Goal: Task Accomplishment & Management: Manage account settings

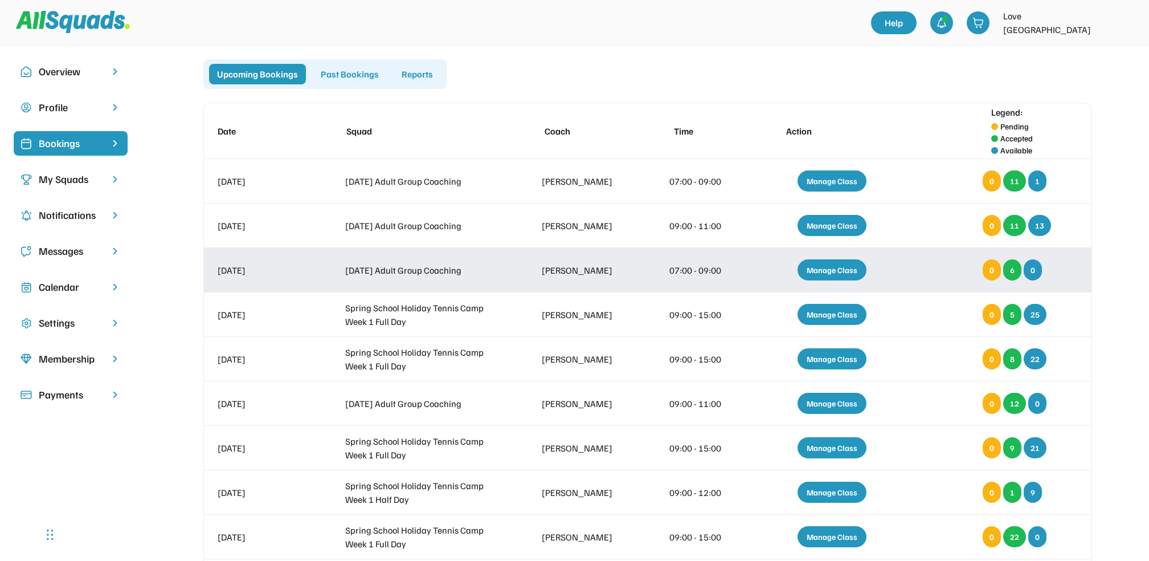
scroll to position [174, 0]
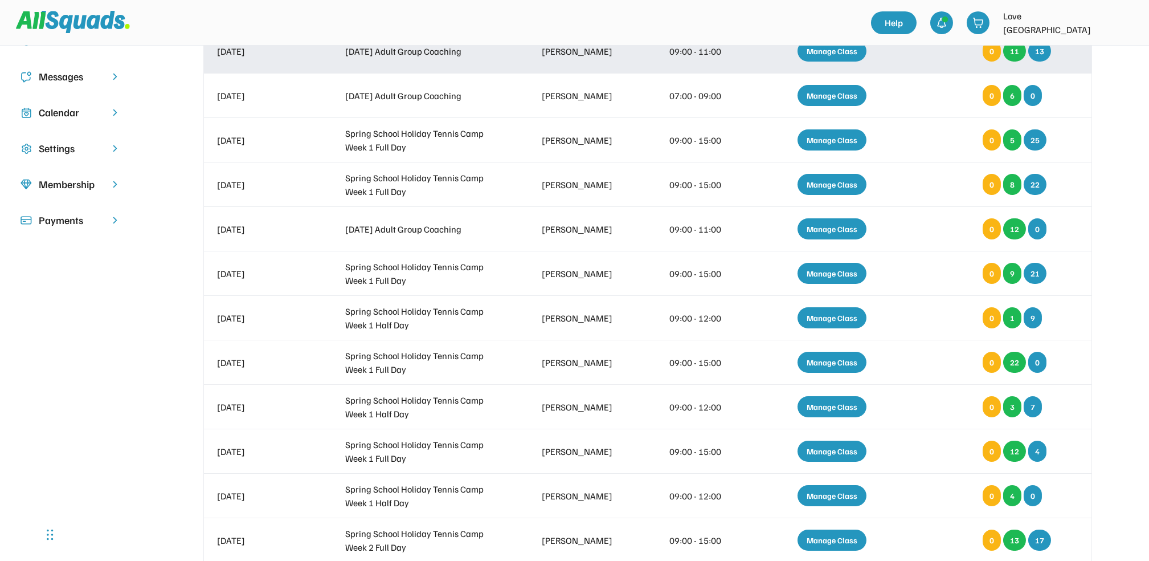
click at [812, 51] on div "Manage Class" at bounding box center [832, 50] width 69 height 21
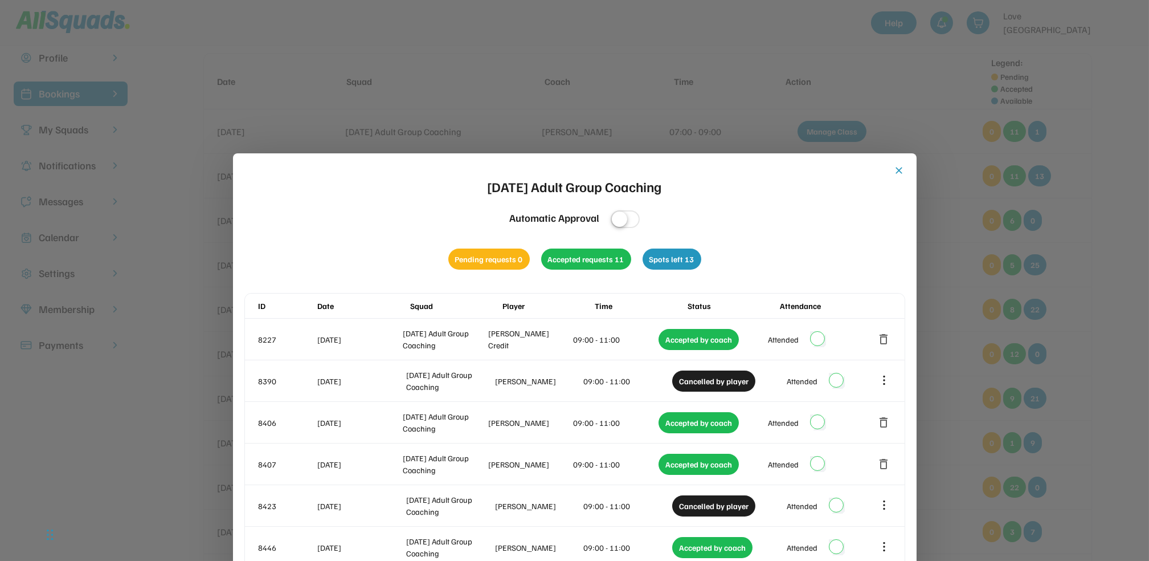
scroll to position [47, 0]
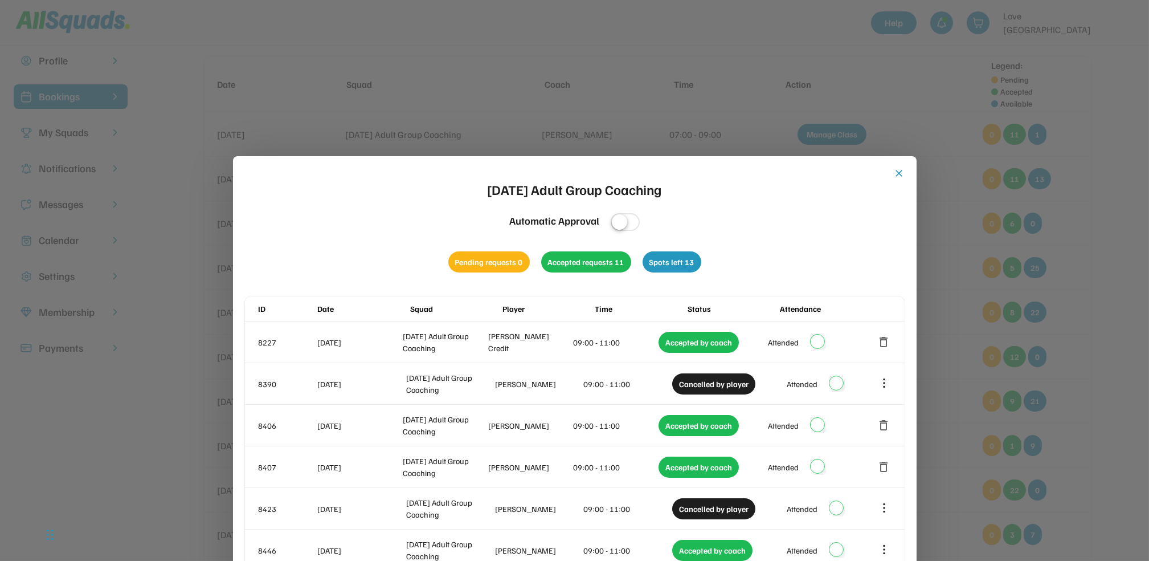
click at [897, 169] on button "close" at bounding box center [899, 173] width 11 height 11
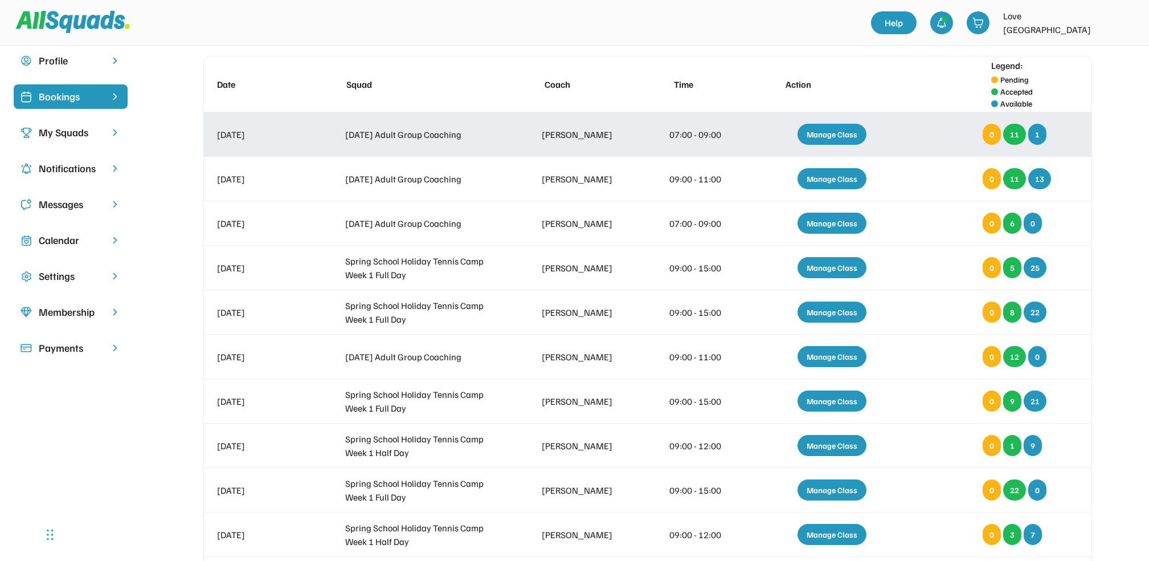
click at [821, 131] on div "Manage Class" at bounding box center [832, 134] width 69 height 21
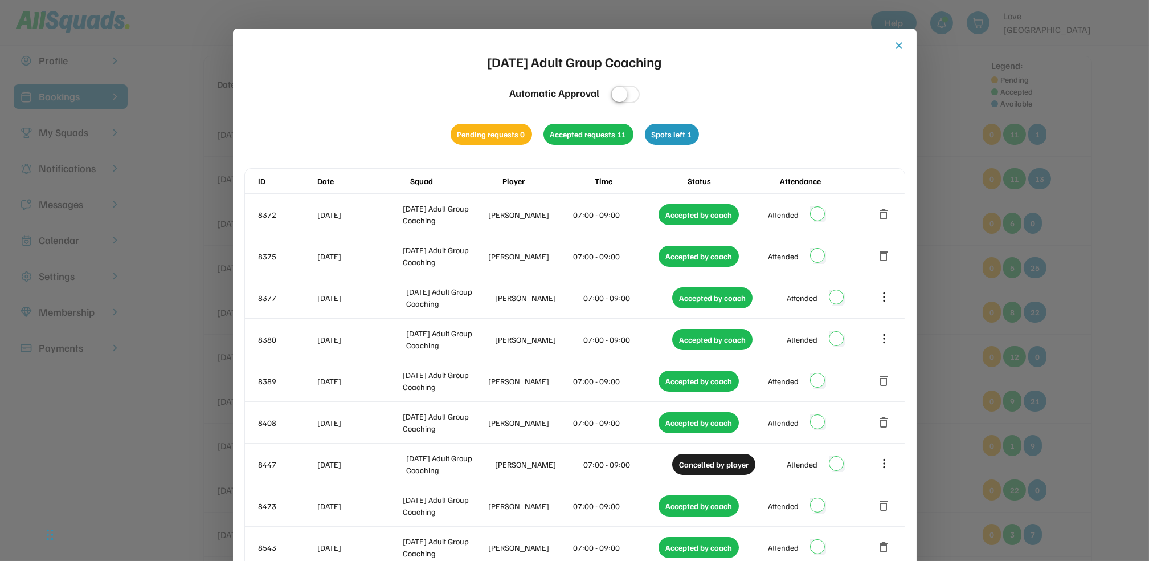
click at [1116, 83] on div at bounding box center [574, 280] width 1149 height 561
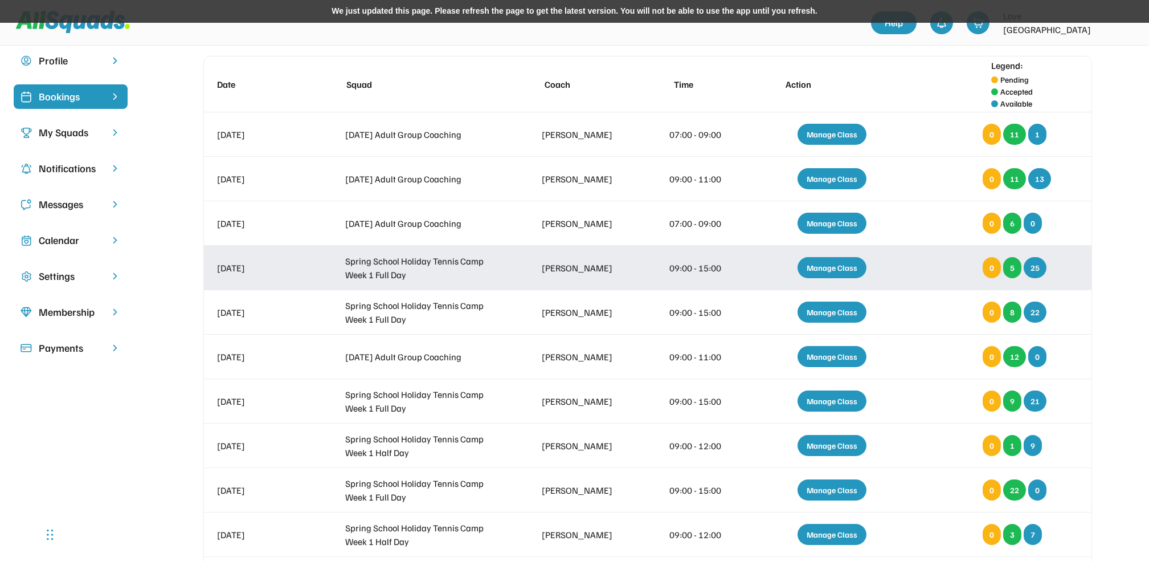
click at [822, 261] on div "Manage Class" at bounding box center [832, 267] width 69 height 21
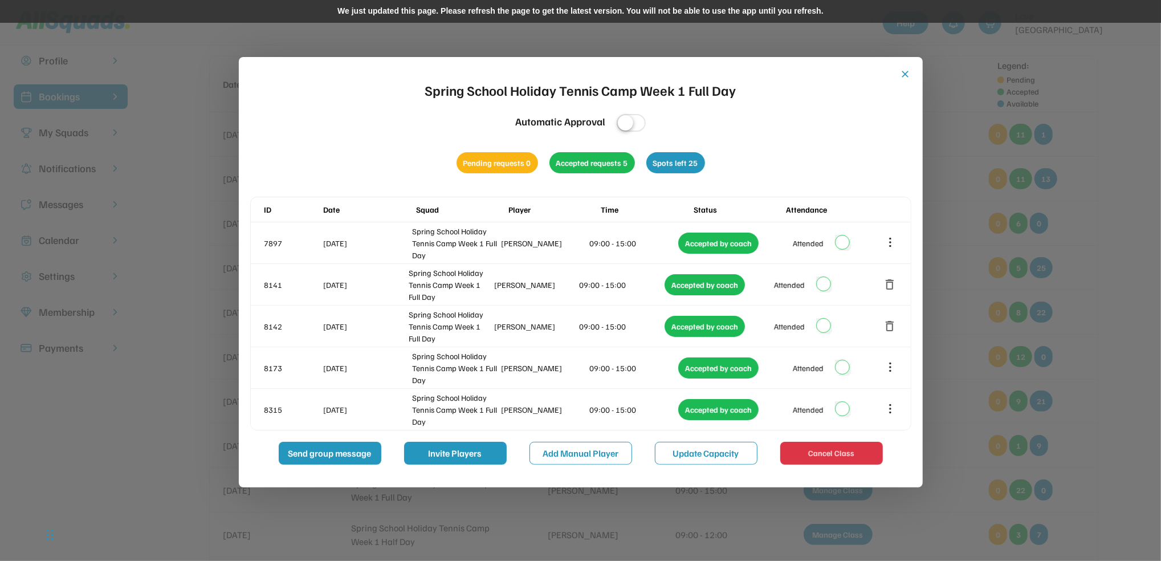
click at [960, 271] on div at bounding box center [580, 280] width 1161 height 561
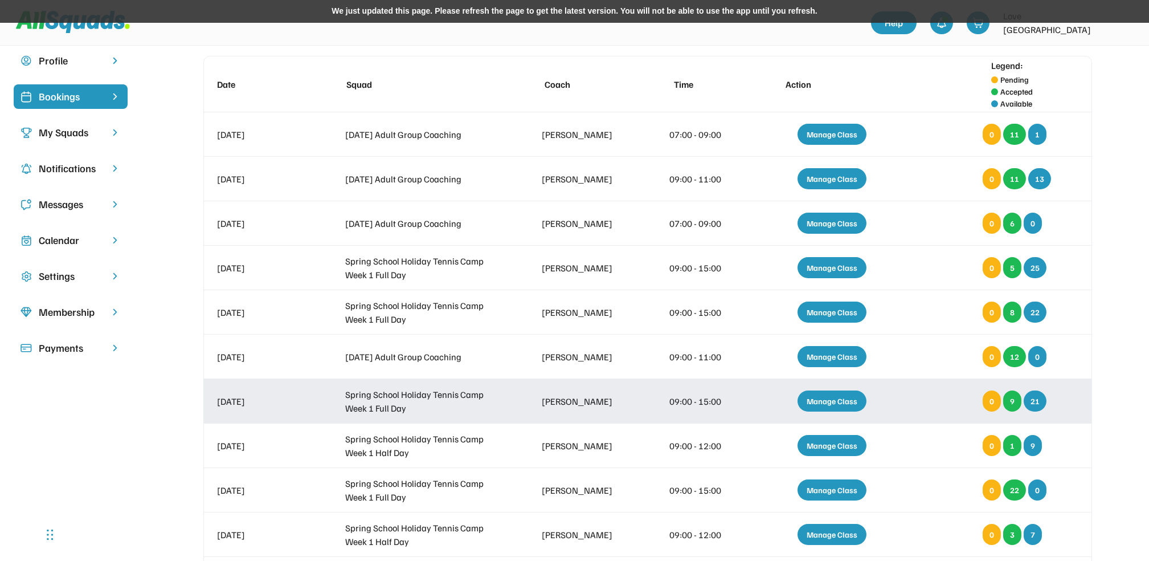
click at [827, 392] on div "Manage Class" at bounding box center [832, 400] width 69 height 21
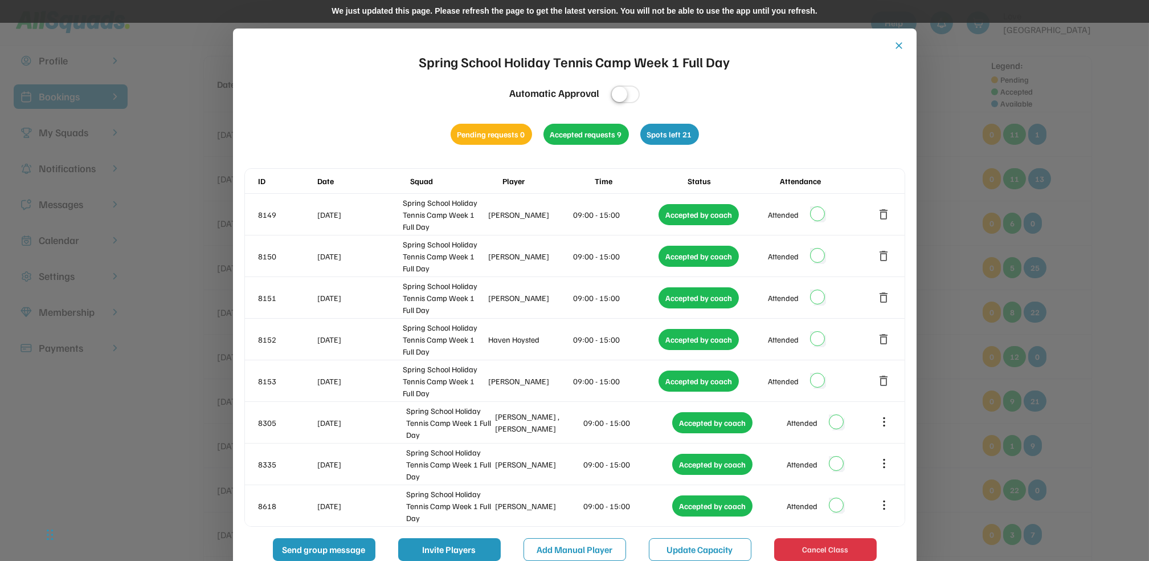
click at [951, 95] on div at bounding box center [574, 280] width 1149 height 561
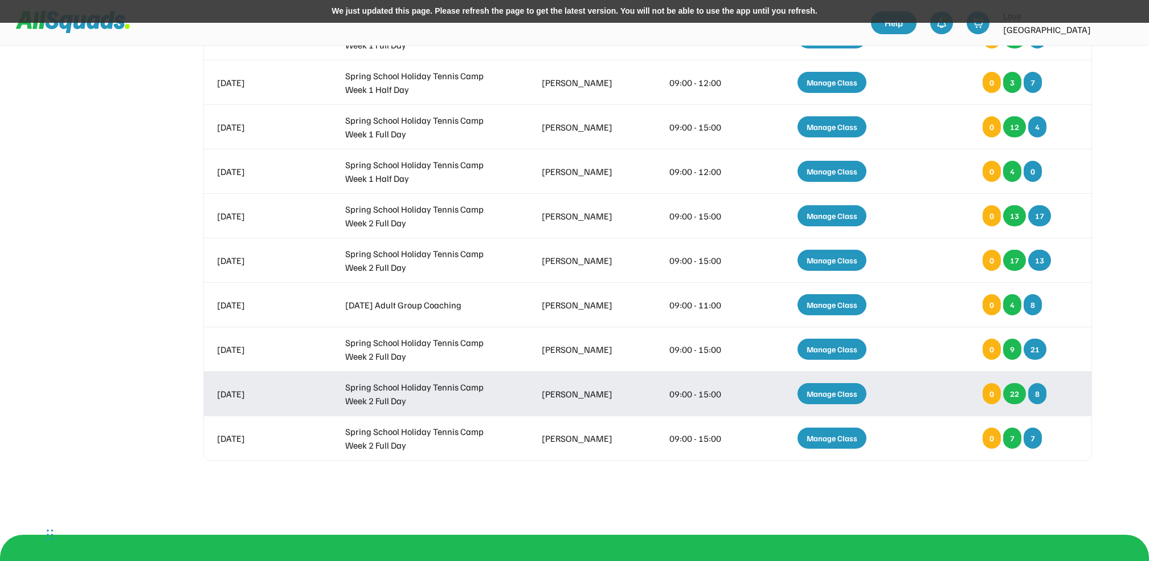
scroll to position [503, 0]
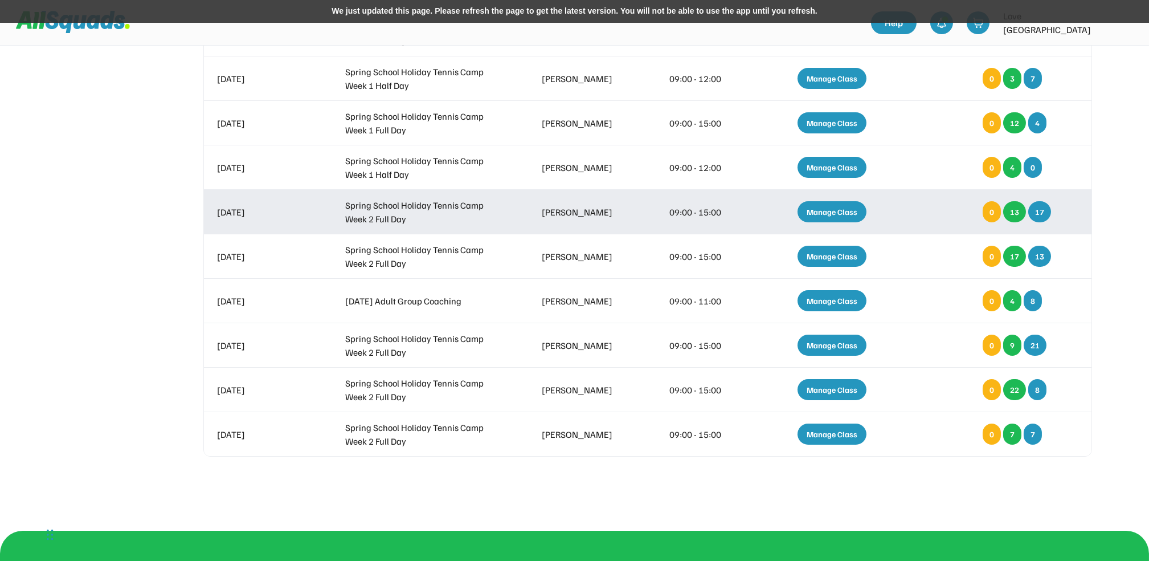
click at [859, 211] on div "Manage Class" at bounding box center [832, 211] width 69 height 21
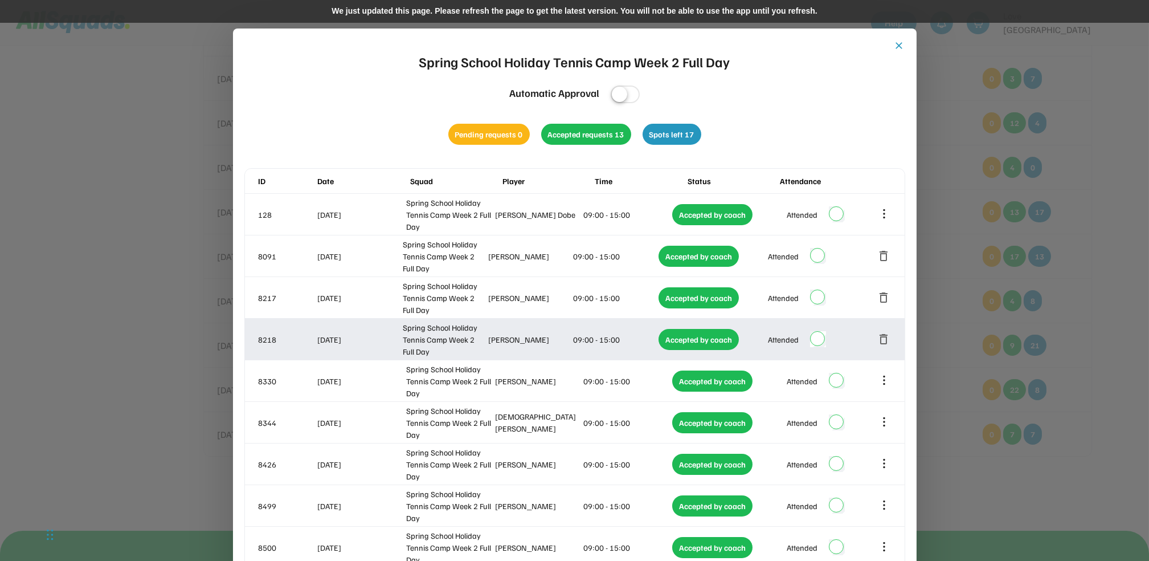
click at [882, 344] on button "delete" at bounding box center [885, 339] width 14 height 14
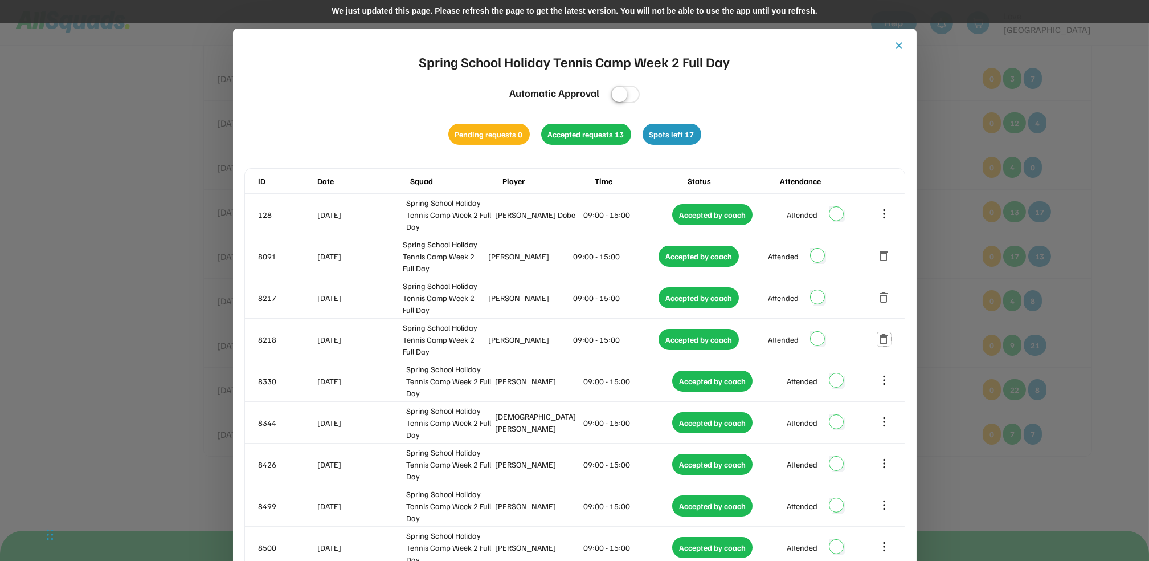
click at [894, 42] on button "close" at bounding box center [899, 45] width 11 height 11
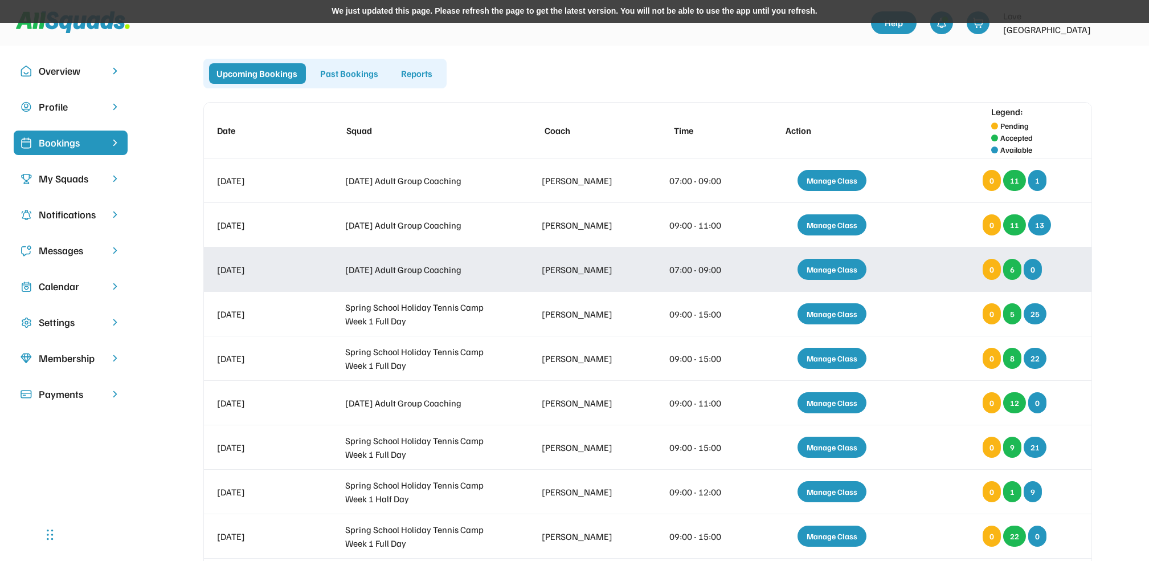
scroll to position [0, 0]
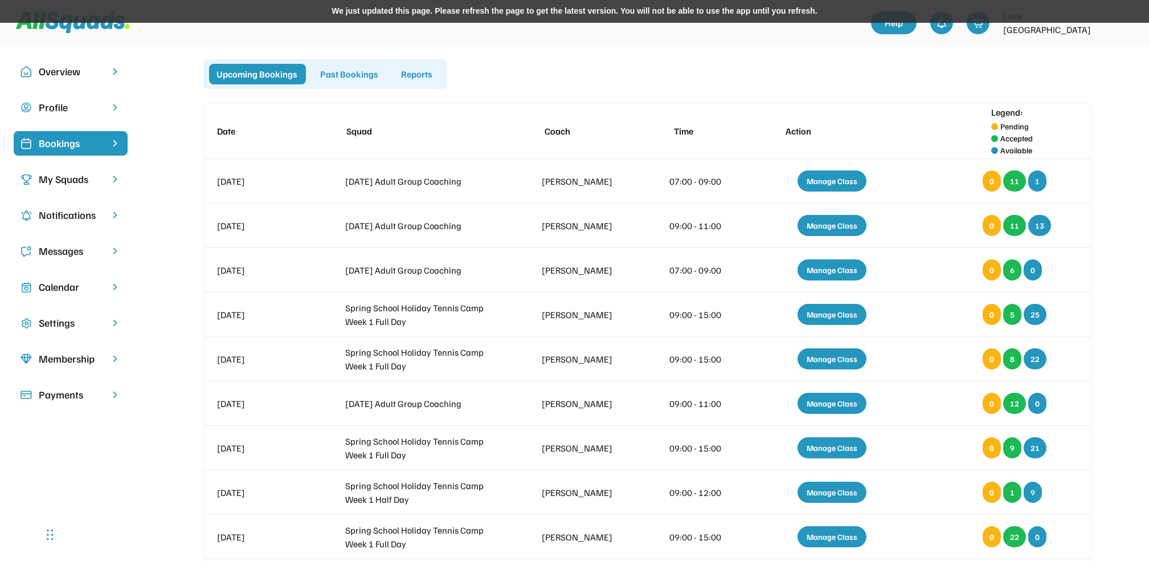
click at [73, 291] on div "Calendar" at bounding box center [71, 286] width 64 height 15
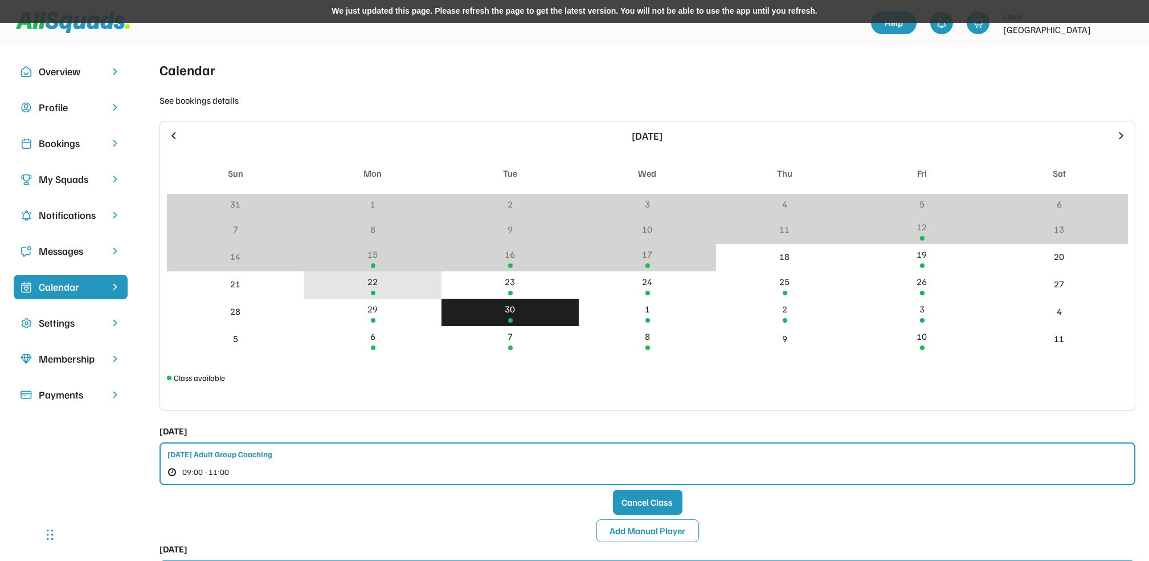
click at [381, 282] on div "22" at bounding box center [372, 284] width 137 height 27
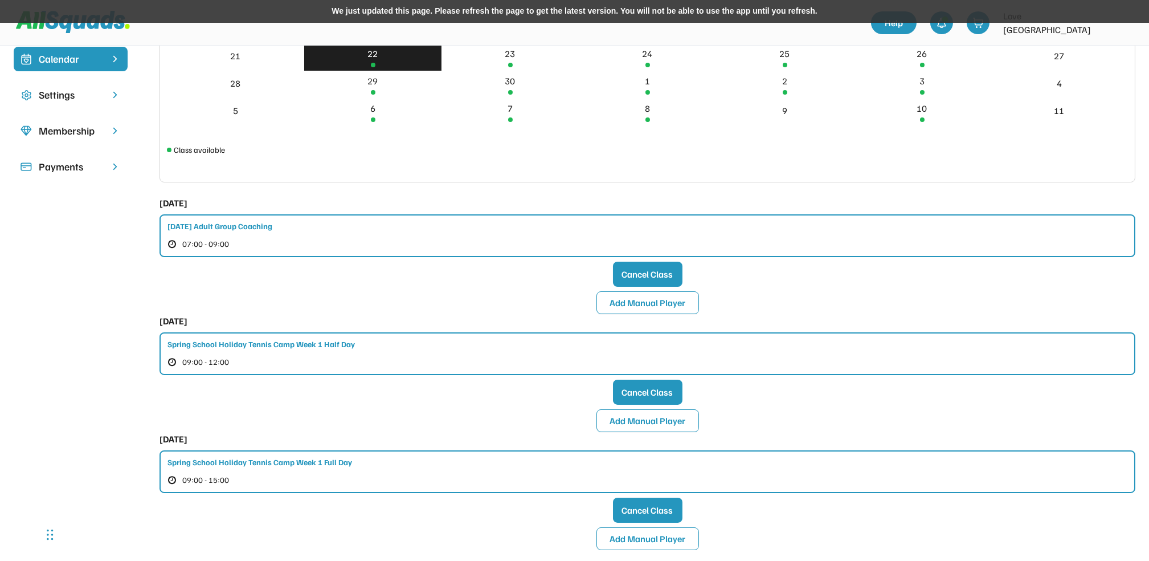
scroll to position [304, 0]
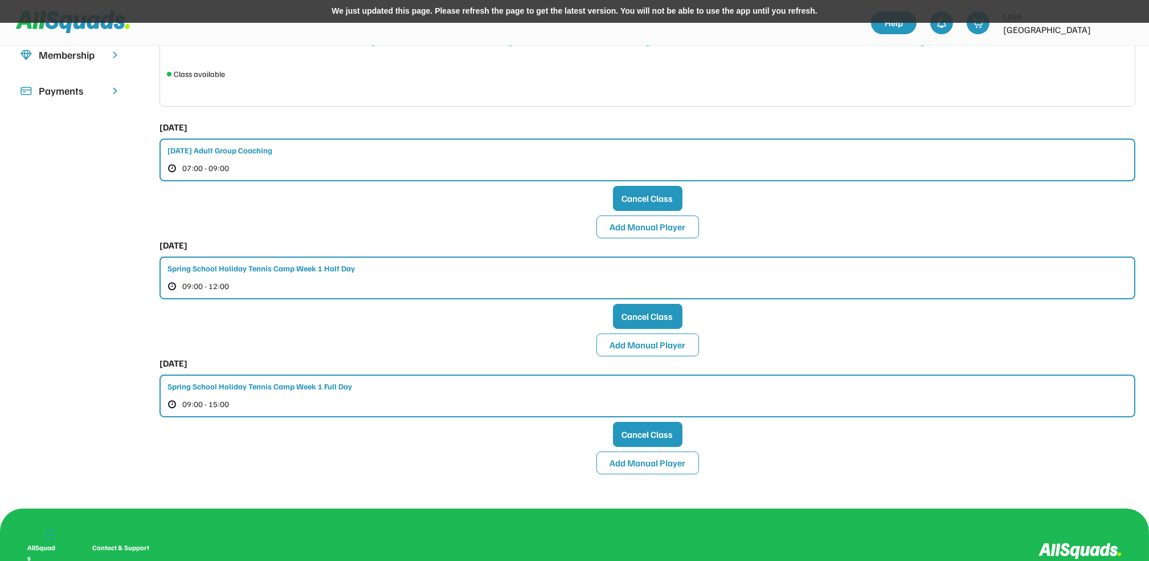
click at [304, 267] on div "Spring School Holiday Tennis Camp Week 1 Half Day" at bounding box center [261, 268] width 187 height 12
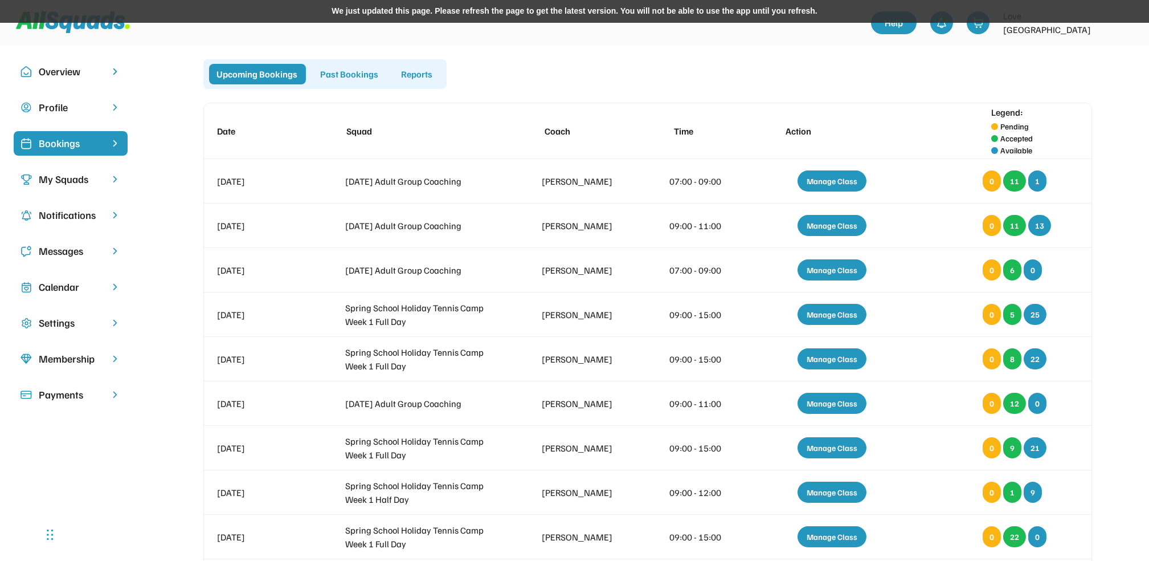
click at [91, 286] on div "Calendar" at bounding box center [71, 286] width 64 height 15
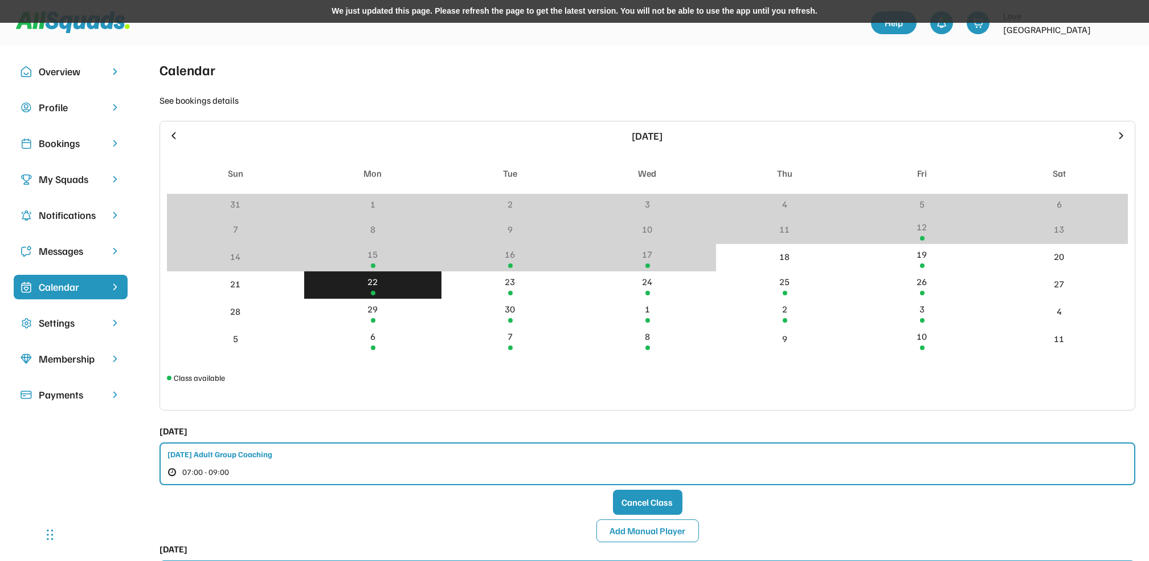
click at [82, 74] on div "Overview" at bounding box center [71, 71] width 64 height 15
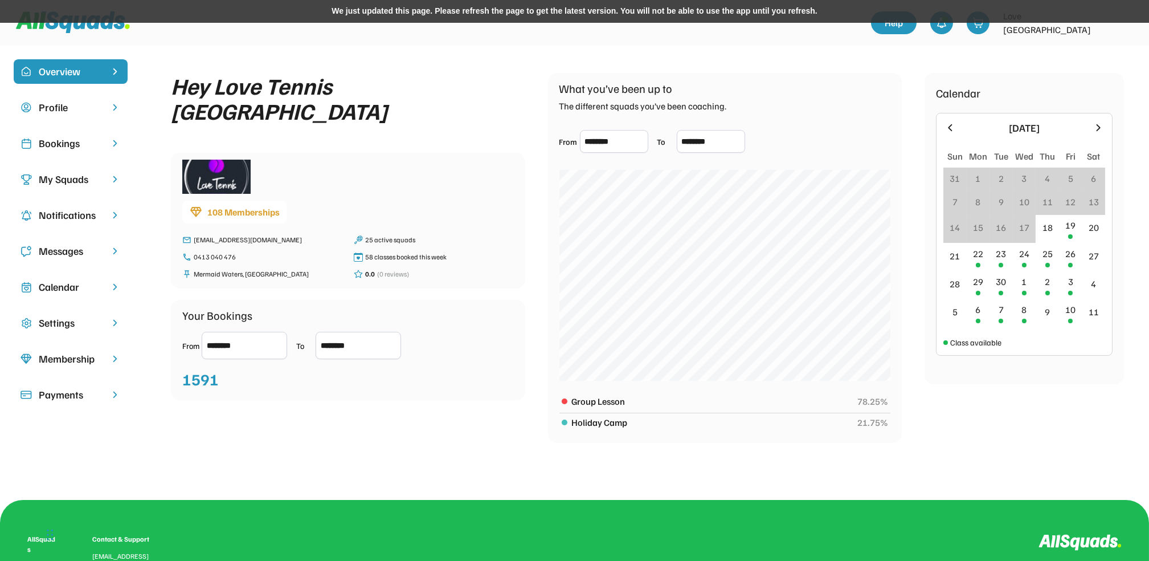
click at [93, 145] on div "Bookings" at bounding box center [71, 143] width 64 height 15
